Goal: Information Seeking & Learning: Learn about a topic

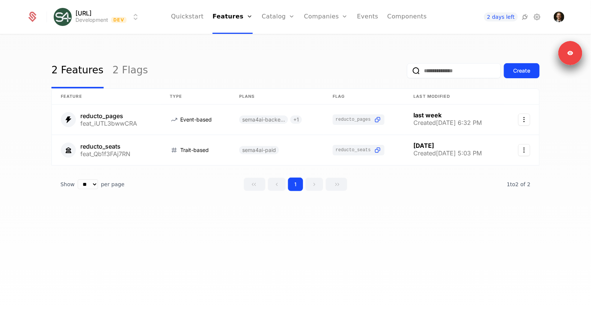
click at [313, 8] on link "Companies" at bounding box center [326, 17] width 44 height 34
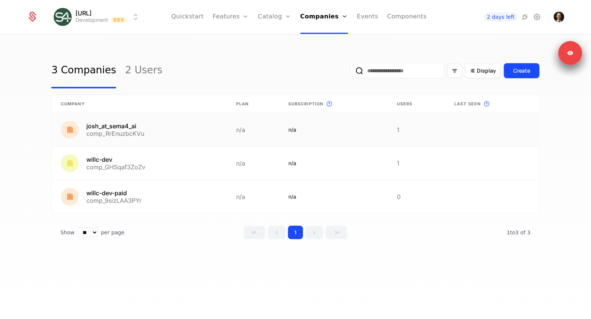
click at [142, 139] on link at bounding box center [139, 129] width 175 height 33
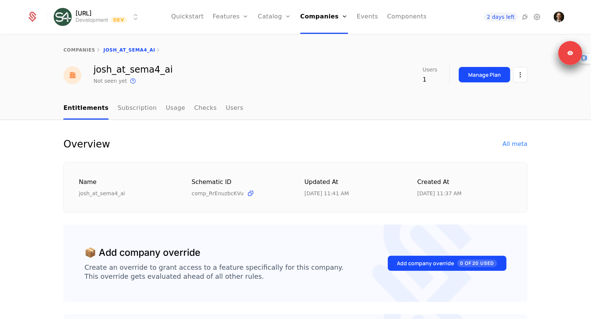
click at [490, 80] on button "Manage Plan" at bounding box center [484, 74] width 51 height 15
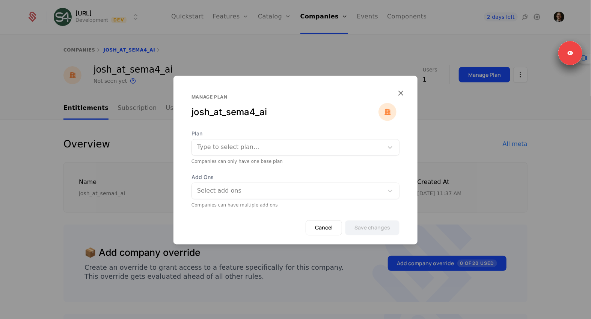
click at [38, 79] on div at bounding box center [295, 159] width 591 height 319
click at [38, 79] on div "josh_at_sema4_ai Not seen yet This is the date a track or identify event associ…" at bounding box center [295, 75] width 591 height 20
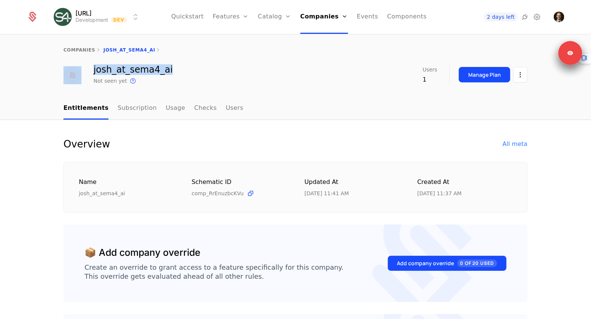
click at [274, 21] on link "Catalog" at bounding box center [274, 17] width 33 height 34
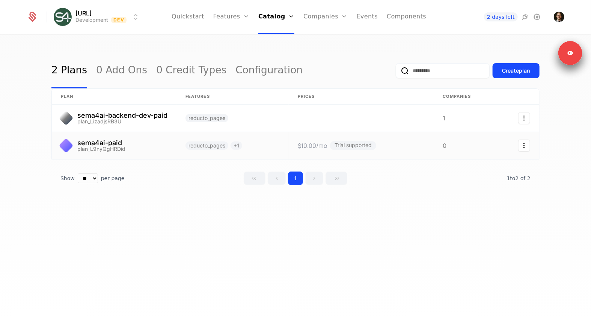
click at [116, 138] on link at bounding box center [114, 145] width 125 height 27
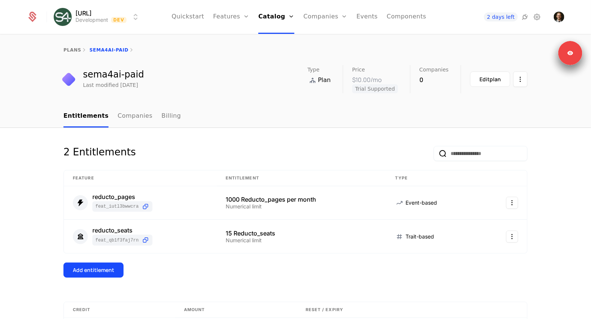
click at [118, 70] on div "sema4ai-paid" at bounding box center [113, 74] width 61 height 9
copy div "sema4ai-paid"
click at [106, 74] on div "sema4ai-paid" at bounding box center [113, 74] width 61 height 9
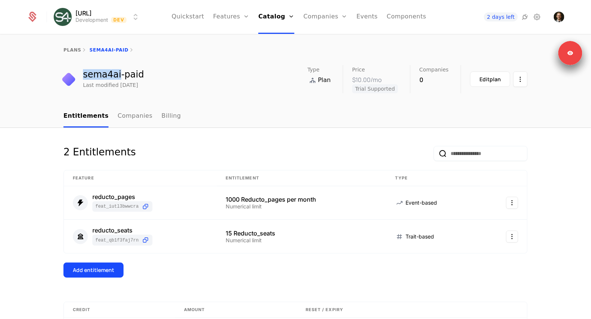
click at [106, 74] on div "sema4ai-paid" at bounding box center [113, 74] width 61 height 9
